Goal: Information Seeking & Learning: Learn about a topic

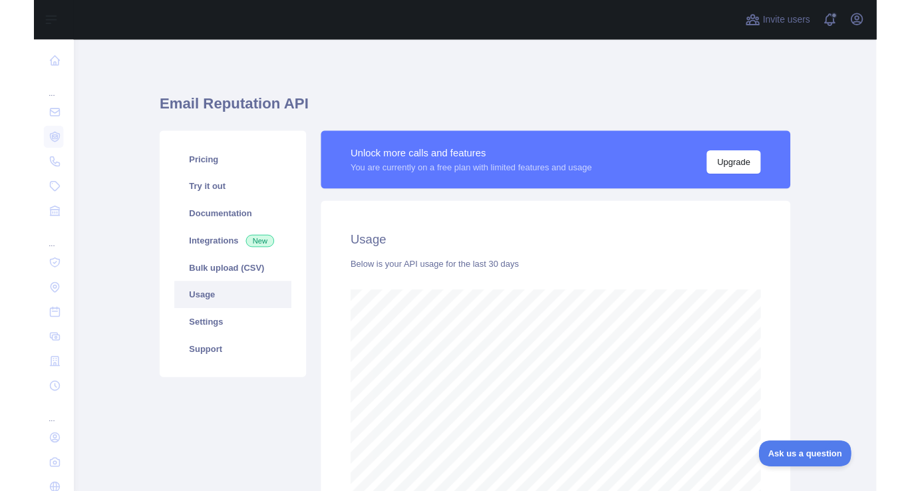
scroll to position [488, 858]
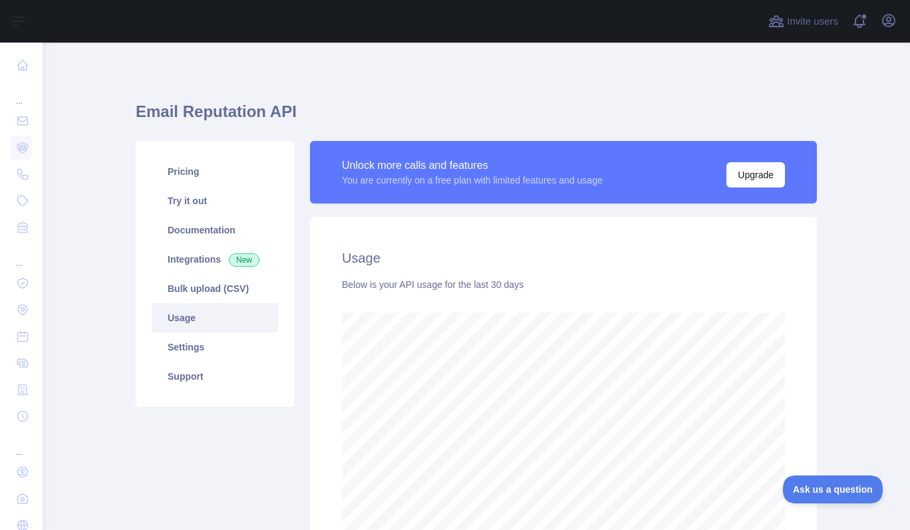
click at [199, 138] on div "Pricing Try it out Documentation Integrations New Bulk upload (CSV) Usage Setti…" at bounding box center [476, 353] width 697 height 441
click at [184, 115] on h1 "Email Reputation API" at bounding box center [476, 117] width 681 height 32
click at [296, 97] on div "Email Reputation API Pricing Try it out Documentation Integrations New Bulk upl…" at bounding box center [476, 330] width 681 height 510
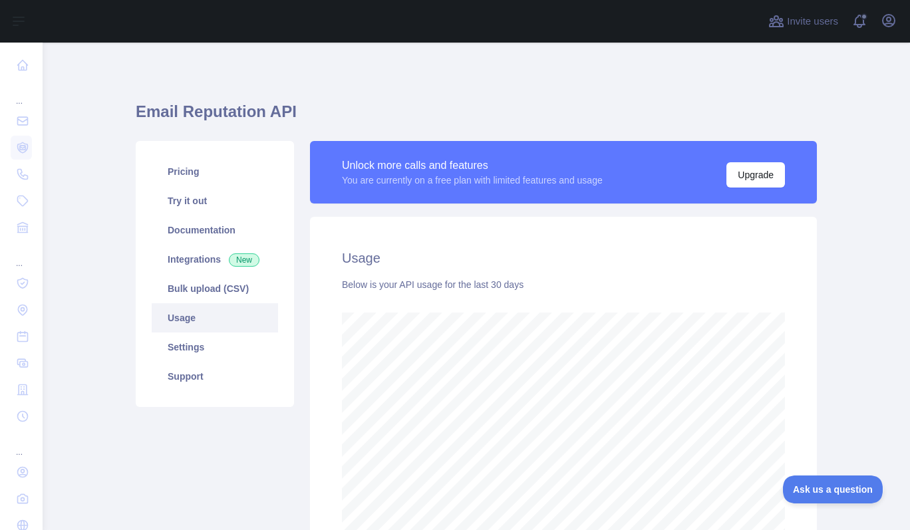
click at [302, 143] on div "Unlock more calls and features You are currently on a free plan with limited fe…" at bounding box center [563, 353] width 523 height 425
click at [262, 109] on h1 "Email Reputation API" at bounding box center [476, 117] width 681 height 32
click at [261, 109] on h1 "Email Reputation API" at bounding box center [476, 117] width 681 height 32
drag, startPoint x: 444, startPoint y: 60, endPoint x: 440, endPoint y: 53, distance: 8.1
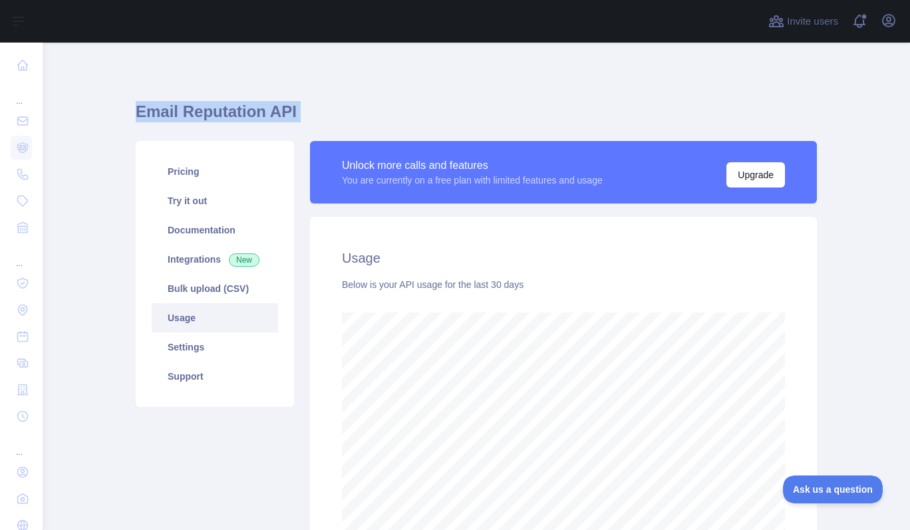
click at [443, 59] on div "Email Reputation API Pricing Try it out Documentation Integrations New Bulk upl…" at bounding box center [476, 354] width 681 height 622
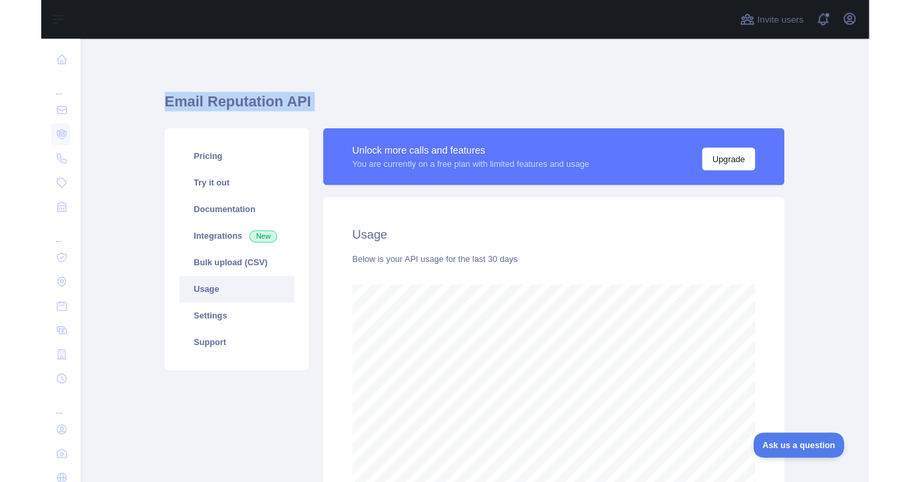
scroll to position [664916, 664498]
